Goal: Task Accomplishment & Management: Manage account settings

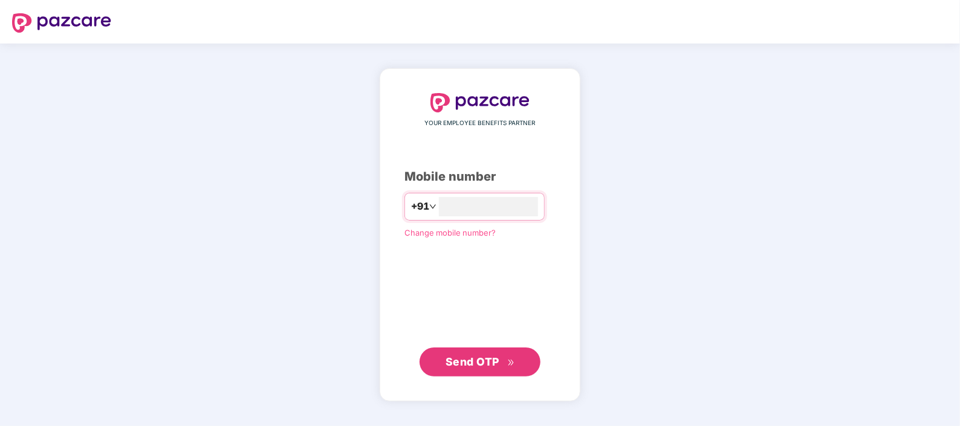
type input "**********"
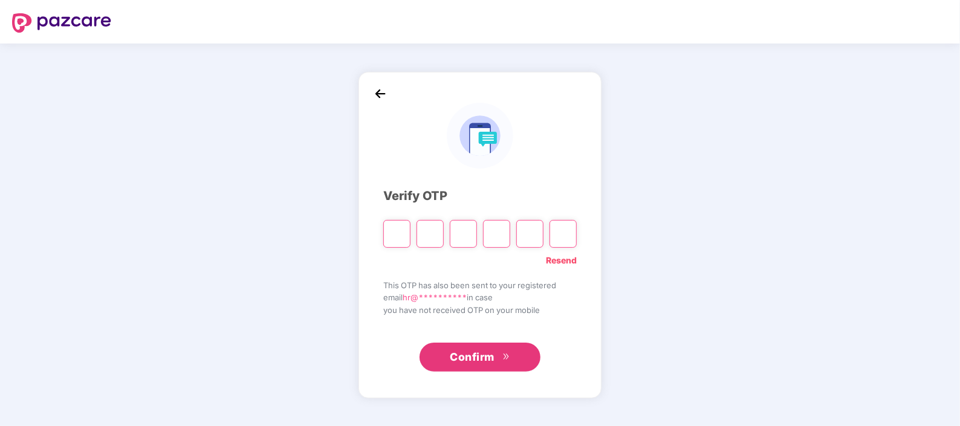
type input "*"
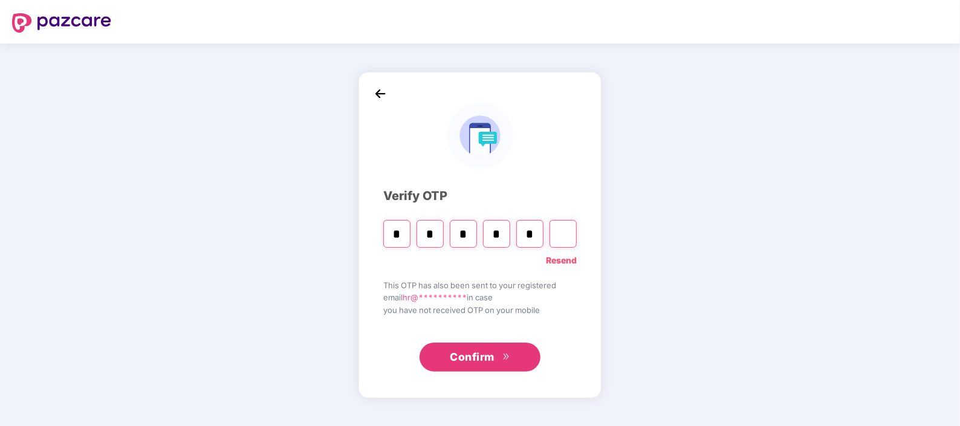
type input "*"
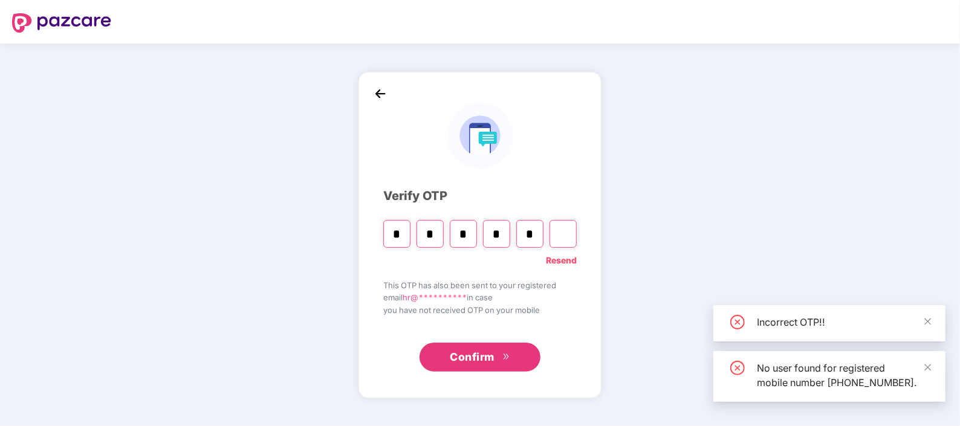
type input "*"
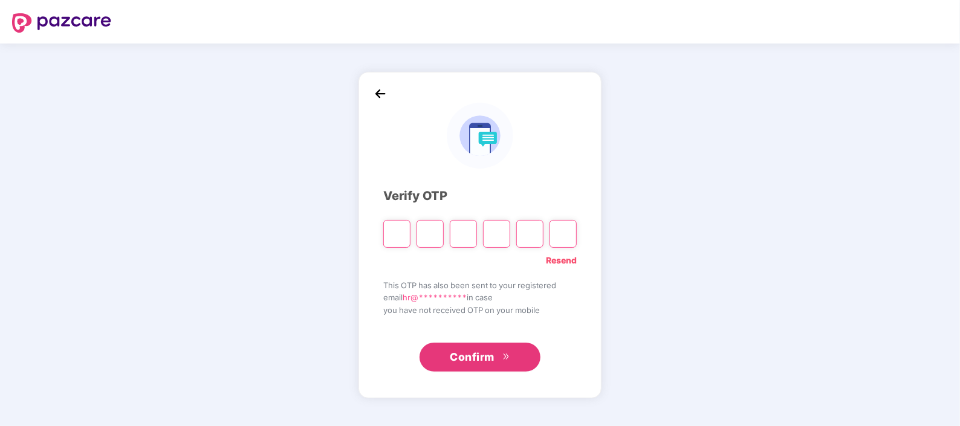
type input "*"
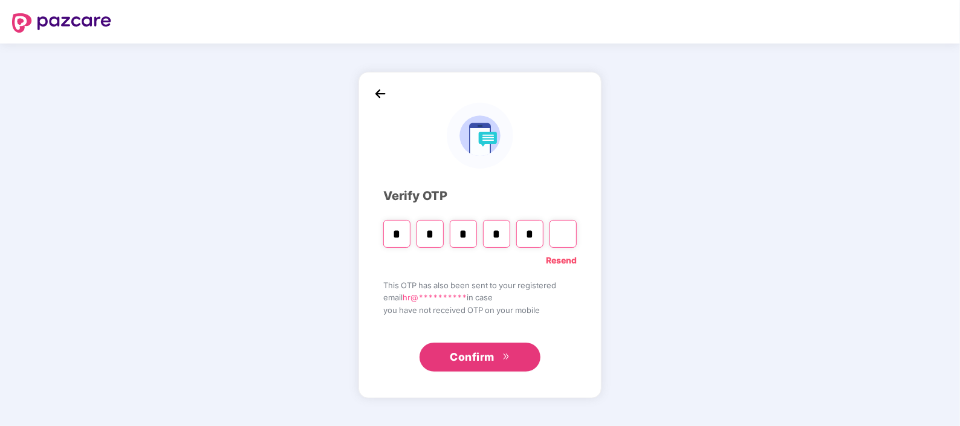
type input "*"
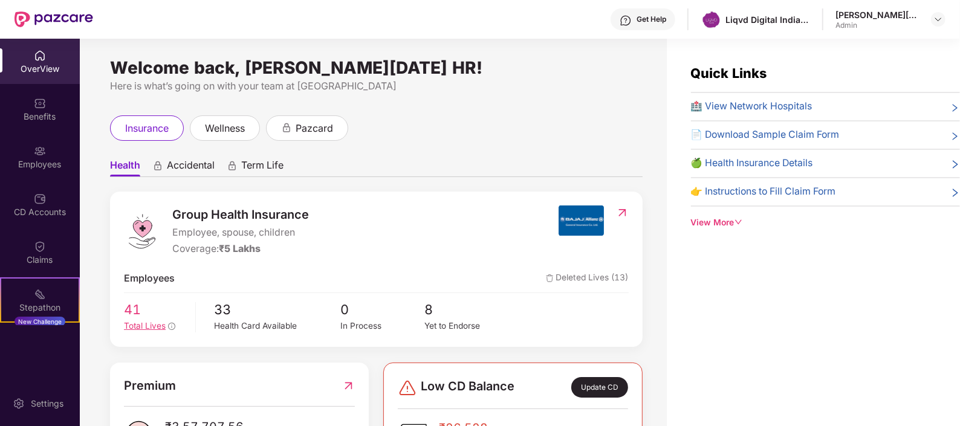
click at [133, 314] on span "41" at bounding box center [155, 309] width 63 height 21
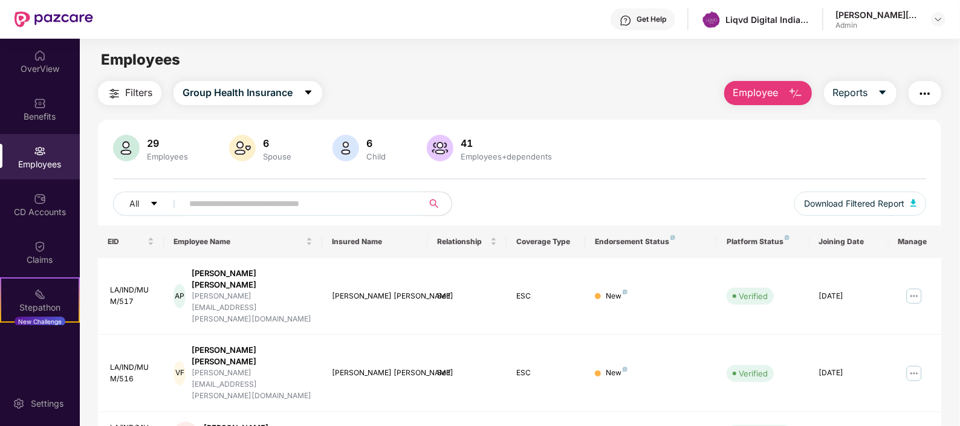
click at [339, 200] on input "text" at bounding box center [297, 204] width 217 height 18
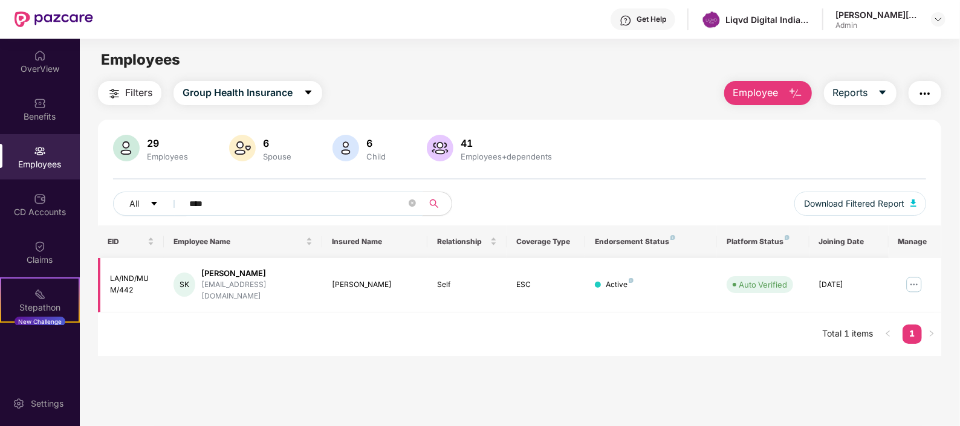
type input "****"
click at [917, 278] on img at bounding box center [914, 284] width 19 height 19
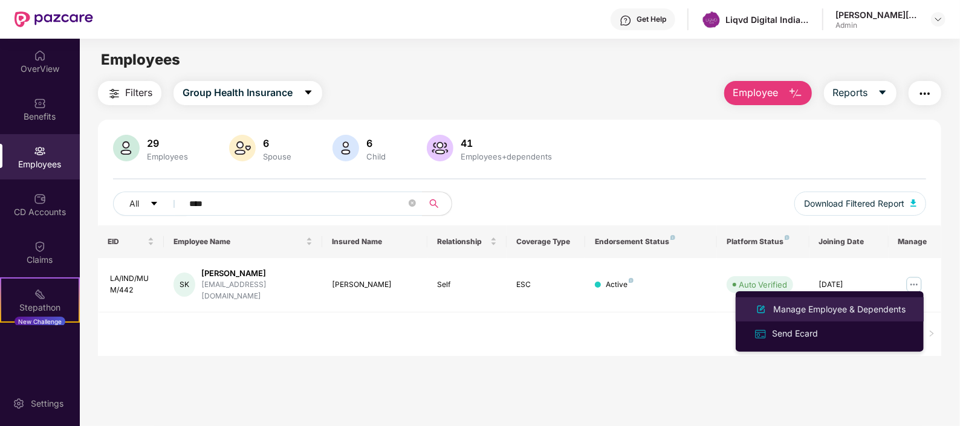
click at [827, 308] on div "Manage Employee & Dependents" at bounding box center [839, 309] width 137 height 13
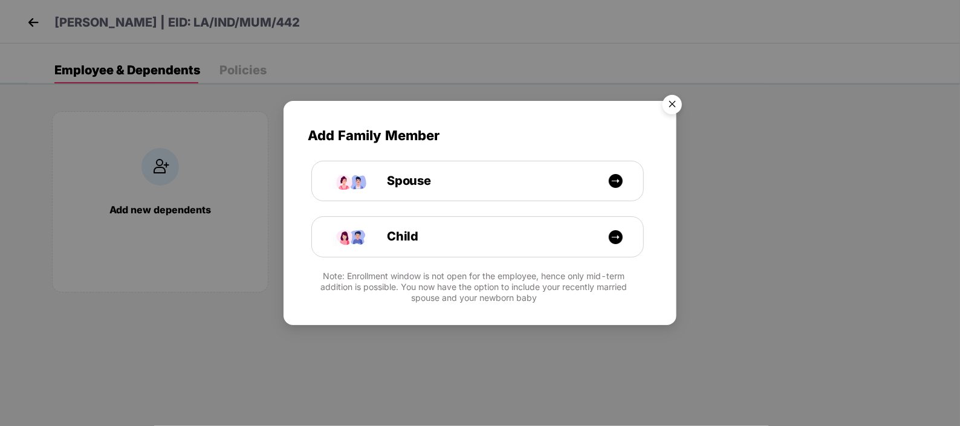
click at [676, 103] on img "Close" at bounding box center [673, 107] width 34 height 34
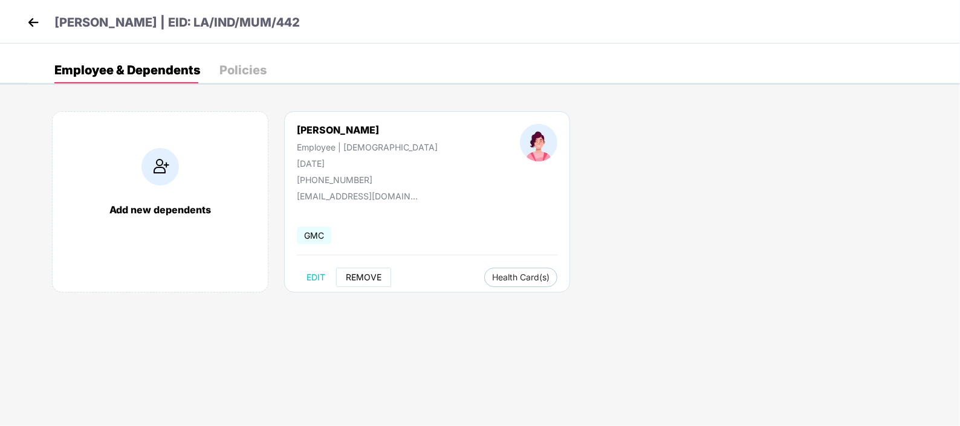
click at [368, 276] on span "REMOVE" at bounding box center [364, 278] width 36 height 10
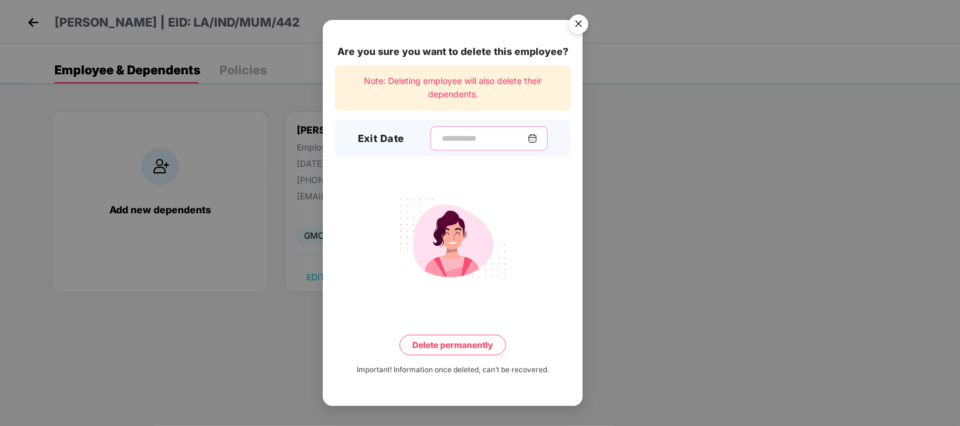
click at [508, 138] on input at bounding box center [484, 138] width 87 height 13
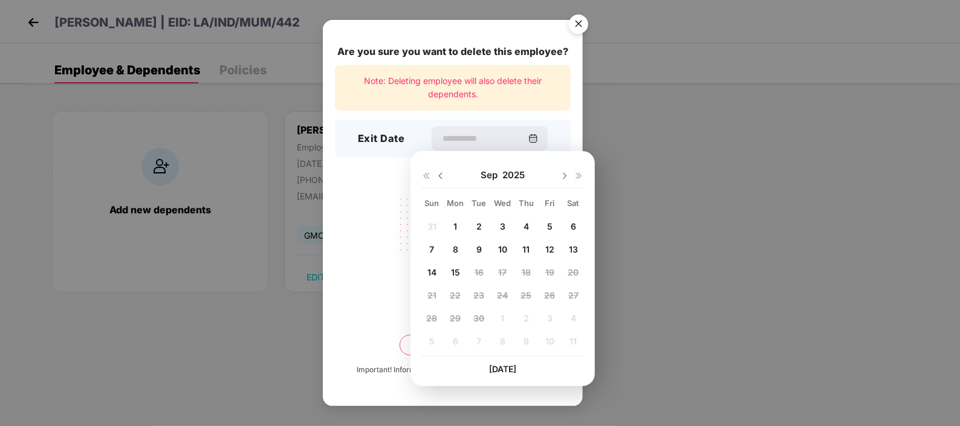
click at [553, 247] on span "12" at bounding box center [550, 249] width 9 height 10
type input "**********"
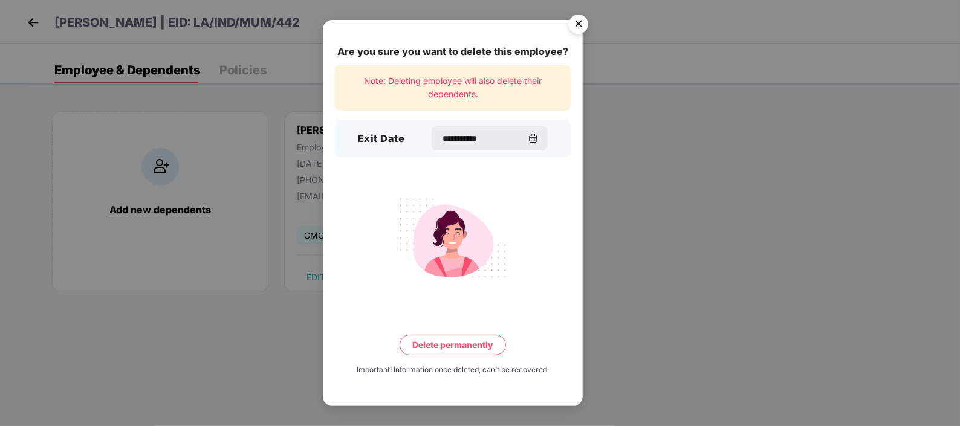
click at [478, 341] on button "Delete permanently" at bounding box center [453, 345] width 106 height 21
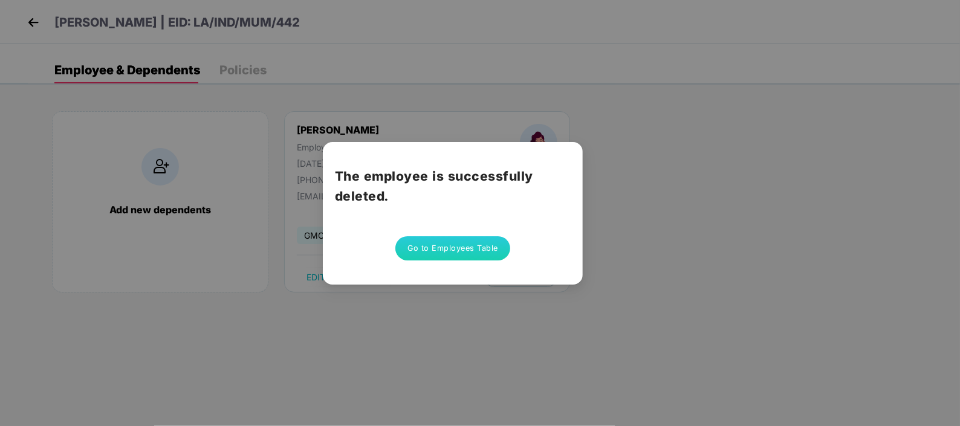
click at [529, 317] on div "The employee is successfully deleted. Go to Employees Table" at bounding box center [480, 213] width 960 height 426
click at [462, 244] on button "Go to Employees Table" at bounding box center [453, 248] width 115 height 24
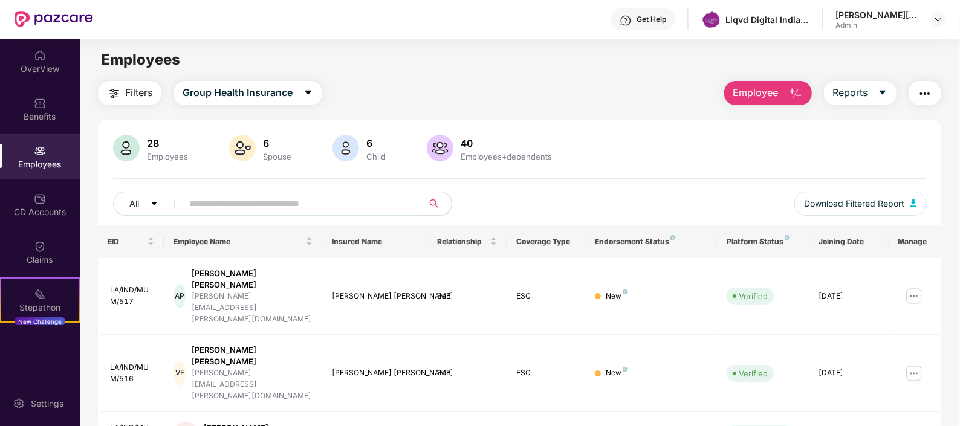
click at [269, 200] on input "text" at bounding box center [297, 204] width 217 height 18
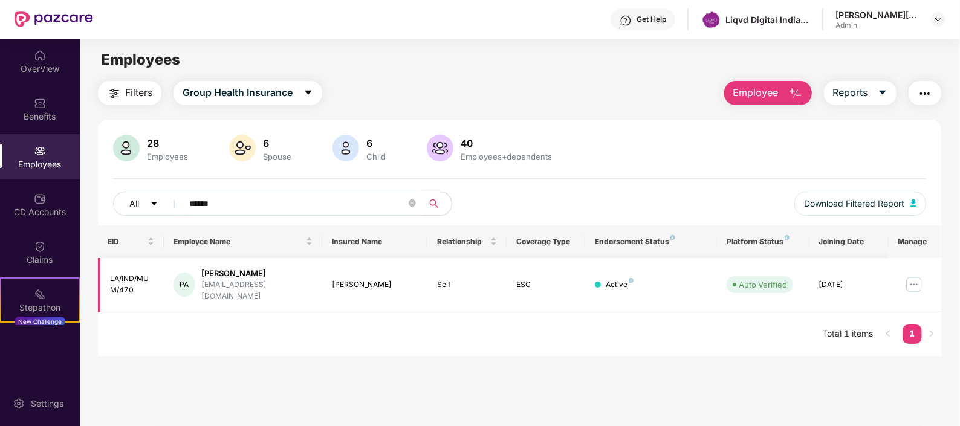
type input "******"
click at [911, 275] on img at bounding box center [914, 284] width 19 height 19
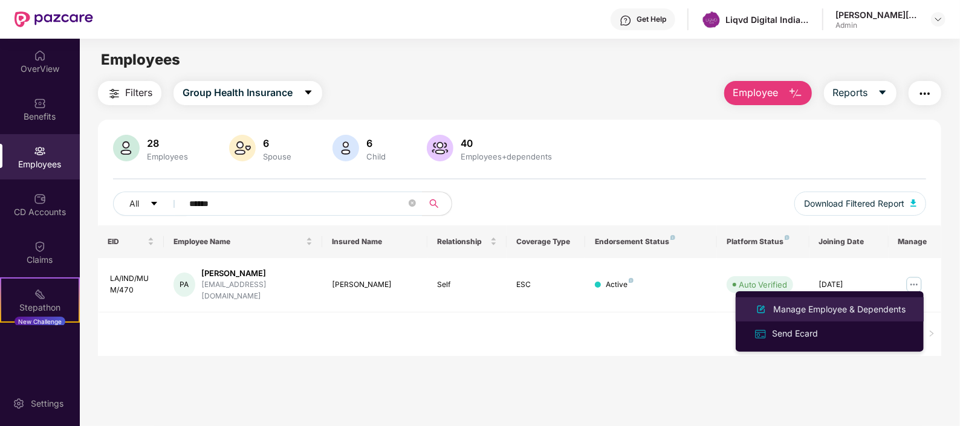
click at [827, 310] on div "Manage Employee & Dependents" at bounding box center [839, 309] width 137 height 13
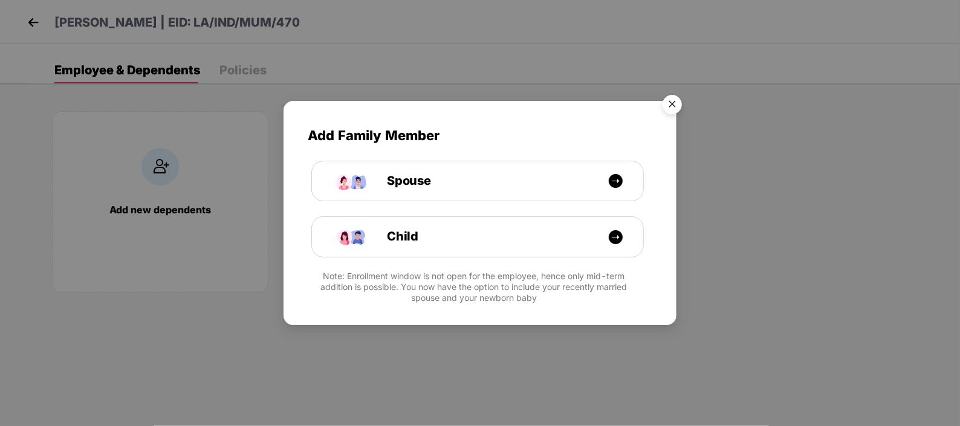
click at [669, 111] on img "Close" at bounding box center [673, 107] width 34 height 34
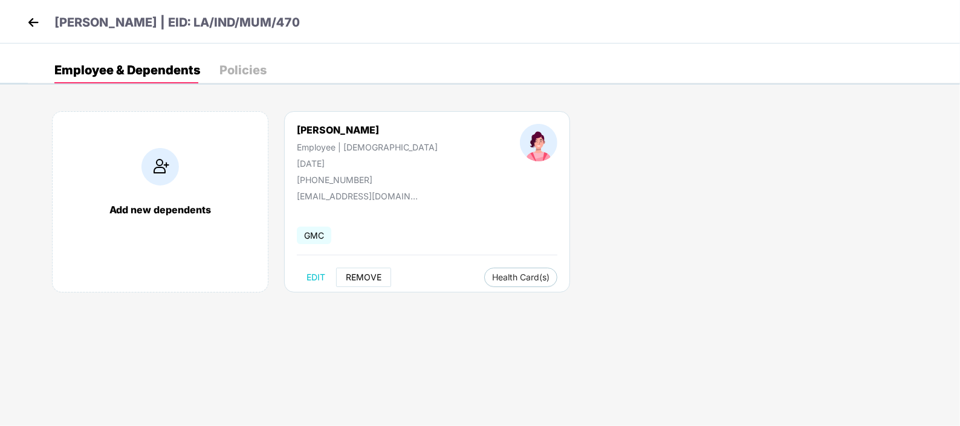
click at [357, 276] on span "REMOVE" at bounding box center [364, 278] width 36 height 10
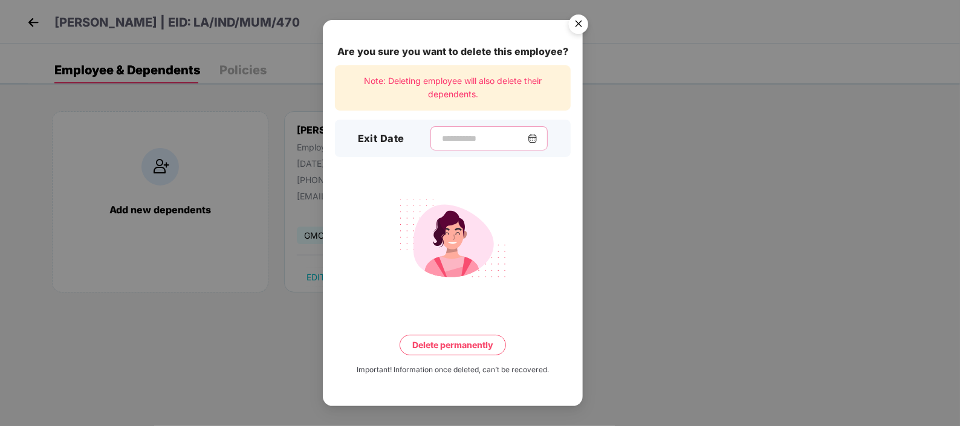
click at [479, 136] on input at bounding box center [484, 138] width 87 height 13
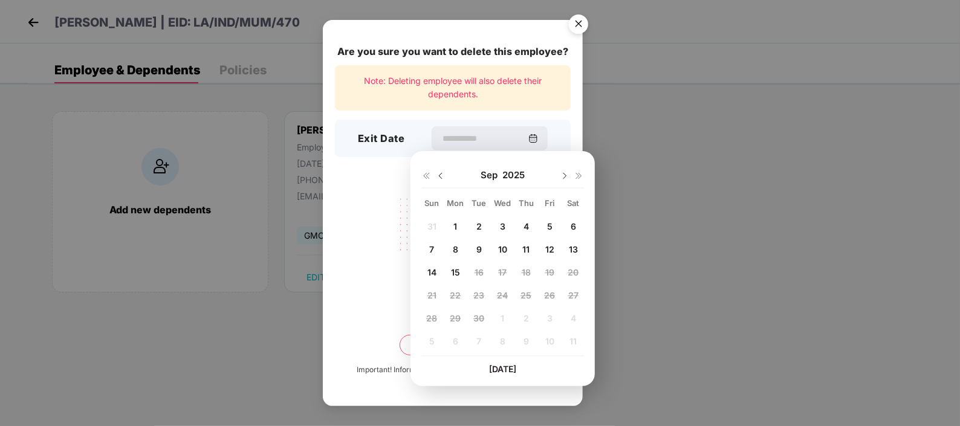
click at [548, 247] on span "12" at bounding box center [550, 249] width 9 height 10
type input "**********"
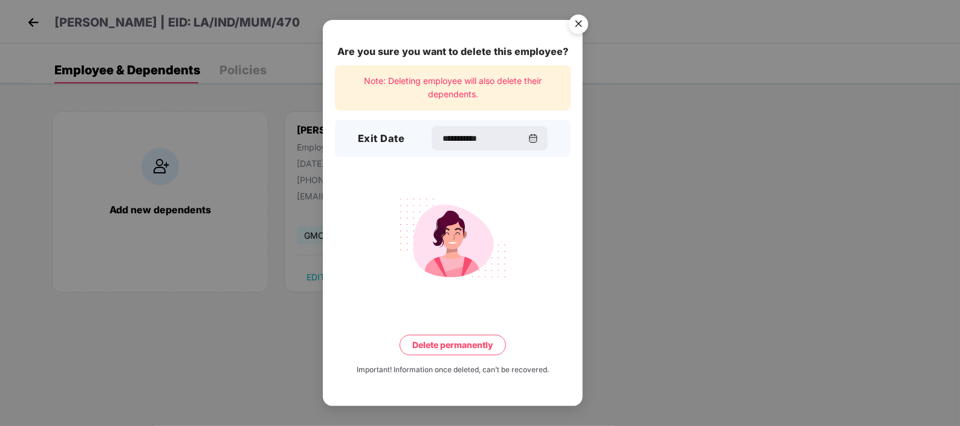
click at [515, 272] on img at bounding box center [452, 238] width 135 height 94
click at [473, 339] on button "Delete permanently" at bounding box center [453, 345] width 106 height 21
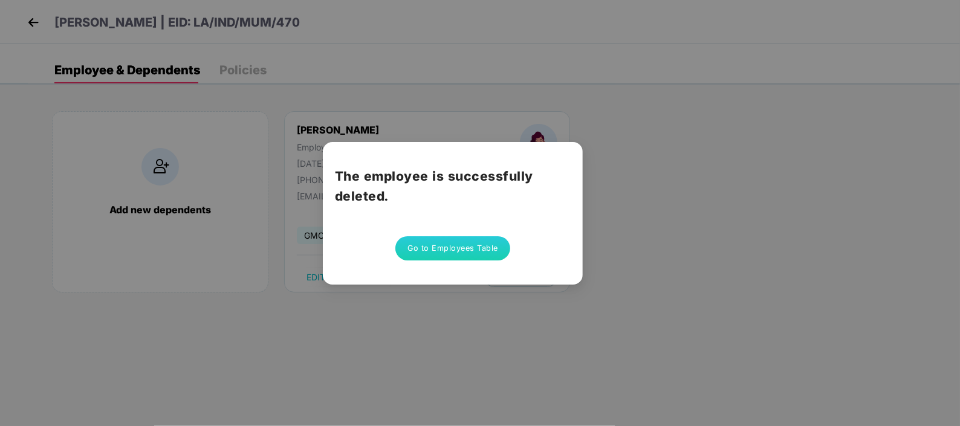
click at [665, 251] on div "The employee is successfully deleted. Go to Employees Table" at bounding box center [480, 213] width 960 height 426
click at [489, 61] on div "The employee is successfully deleted. Go to Employees Table" at bounding box center [480, 213] width 960 height 426
click at [481, 250] on button "Go to Employees Table" at bounding box center [453, 248] width 115 height 24
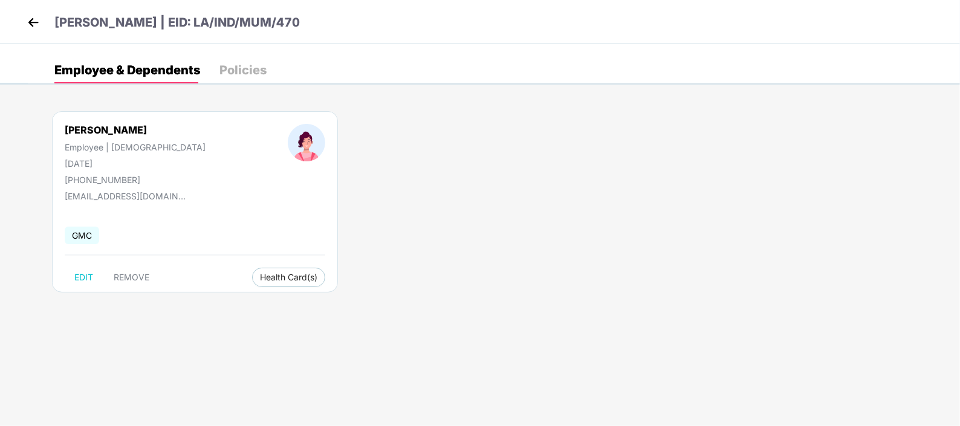
click at [25, 15] on img at bounding box center [33, 22] width 18 height 18
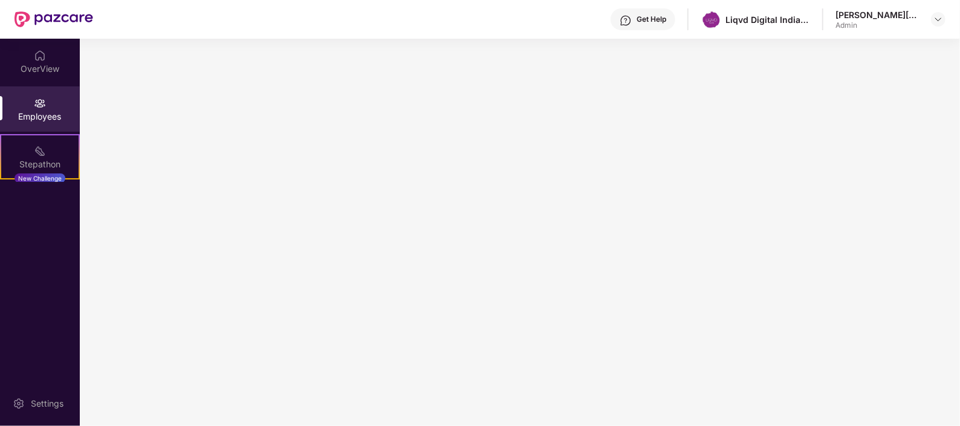
click at [64, 15] on img at bounding box center [54, 19] width 79 height 16
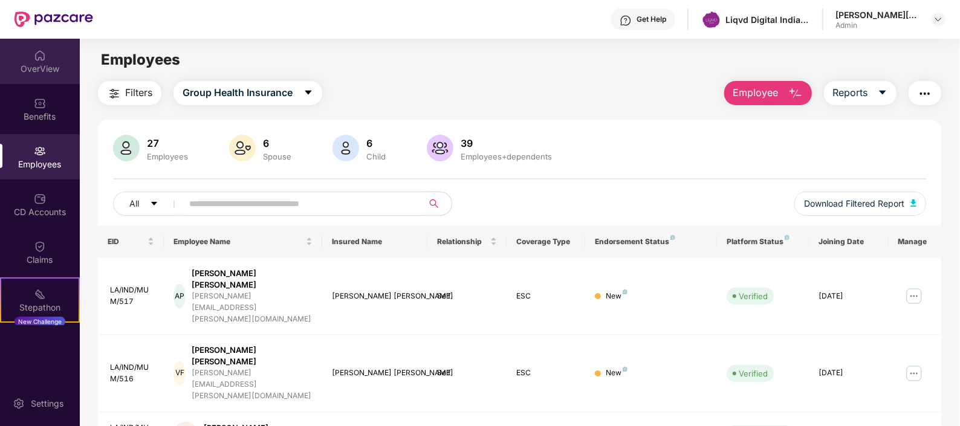
click at [36, 69] on div "OverView" at bounding box center [40, 69] width 80 height 12
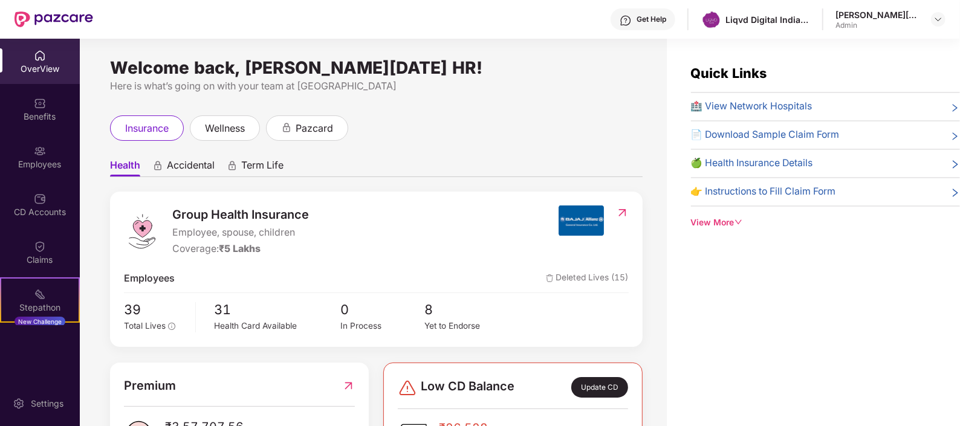
click at [45, 64] on div "OverView" at bounding box center [40, 69] width 80 height 12
click at [48, 96] on div "Benefits" at bounding box center [40, 108] width 80 height 45
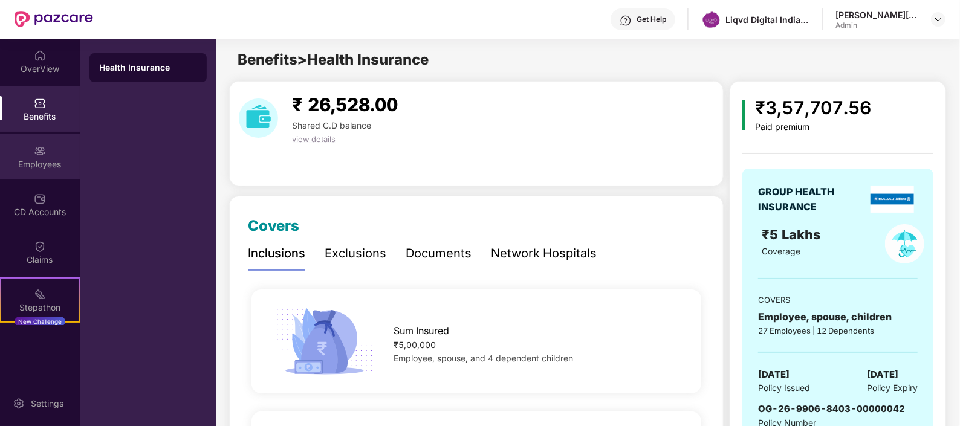
click at [51, 154] on div "Employees" at bounding box center [40, 156] width 80 height 45
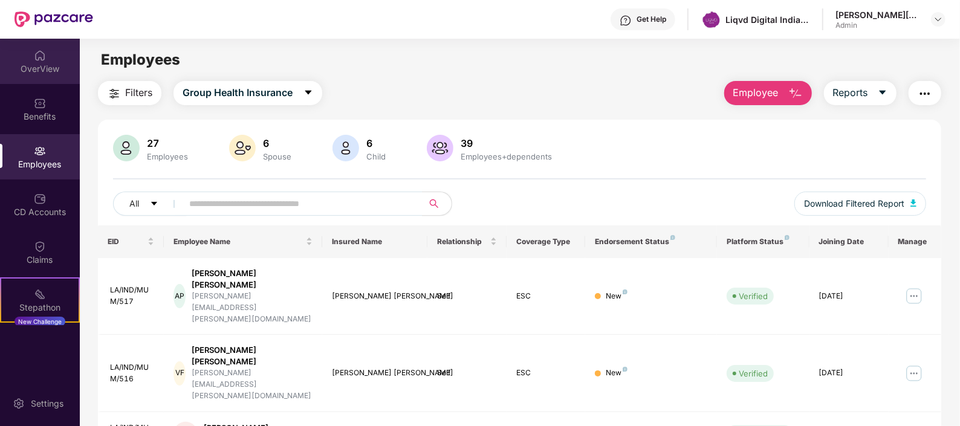
click at [45, 65] on div "OverView" at bounding box center [40, 69] width 80 height 12
